Goal: Task Accomplishment & Management: Manage account settings

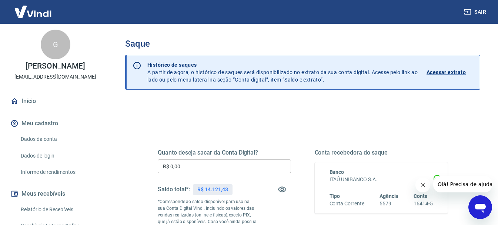
click at [221, 171] on input "R$ 0,00" at bounding box center [224, 166] width 133 height 14
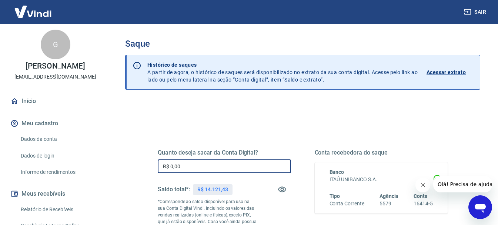
click at [221, 171] on input "R$ 0,00" at bounding box center [224, 166] width 133 height 14
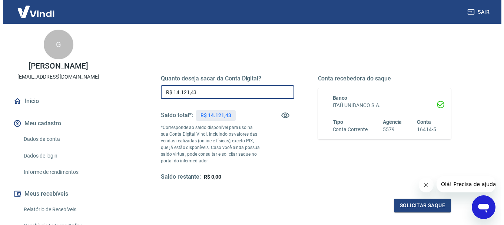
scroll to position [111, 0]
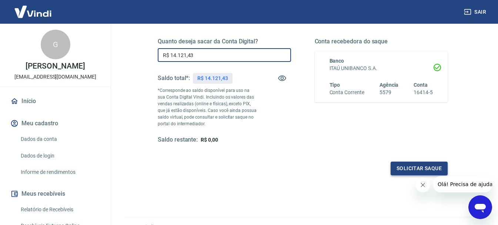
type input "R$ 14.121,43"
click at [419, 167] on button "Solicitar saque" at bounding box center [419, 169] width 57 height 14
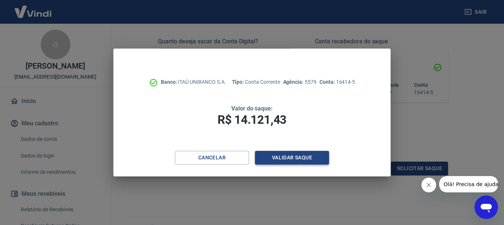
click at [270, 154] on button "Validar saque" at bounding box center [292, 158] width 74 height 14
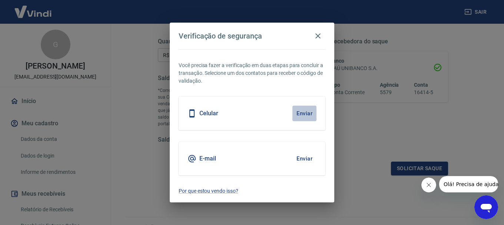
click at [306, 114] on button "Enviar" at bounding box center [304, 114] width 24 height 16
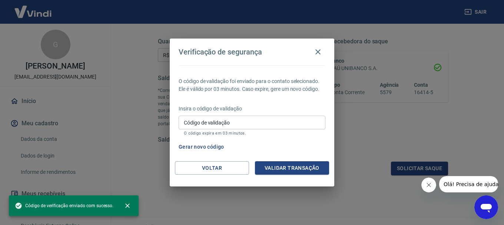
click at [267, 125] on input "Código de validação" at bounding box center [252, 123] width 147 height 14
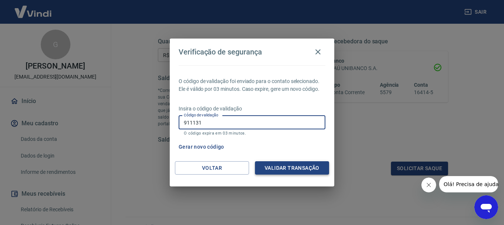
type input "911131"
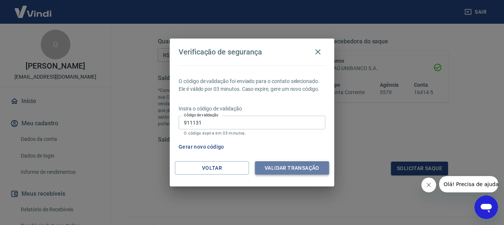
click at [316, 174] on button "Validar transação" at bounding box center [292, 168] width 74 height 14
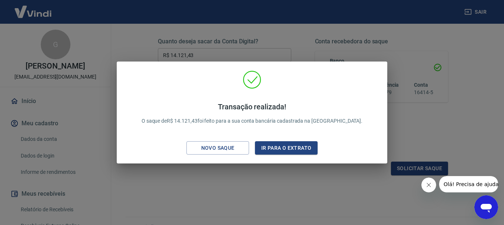
click at [423, 182] on button "Fechar mensagem da empresa" at bounding box center [428, 184] width 15 height 15
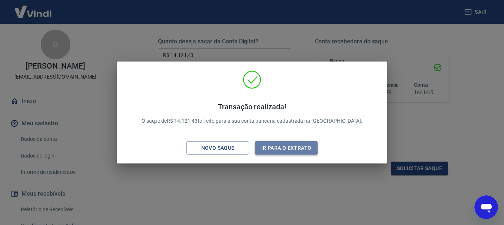
click at [297, 150] on button "Ir para o extrato" at bounding box center [286, 148] width 63 height 14
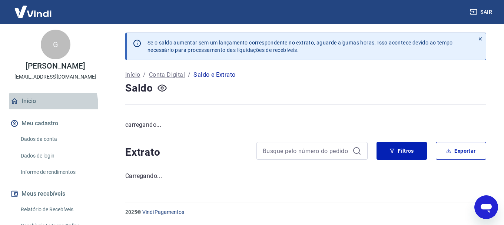
click at [44, 105] on link "Início" at bounding box center [55, 101] width 93 height 16
